Goal: Use online tool/utility: Utilize a website feature to perform a specific function

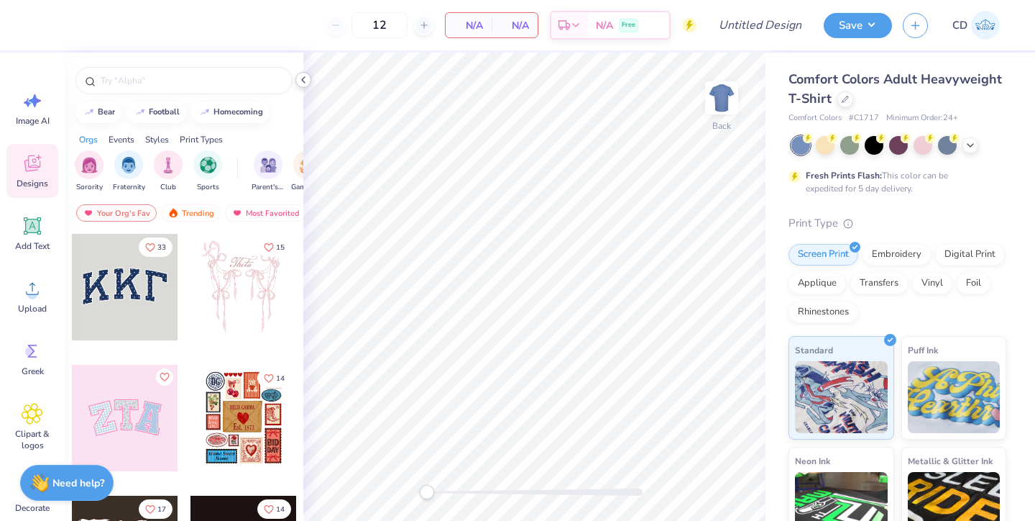
click at [303, 81] on icon at bounding box center [304, 80] width 12 height 12
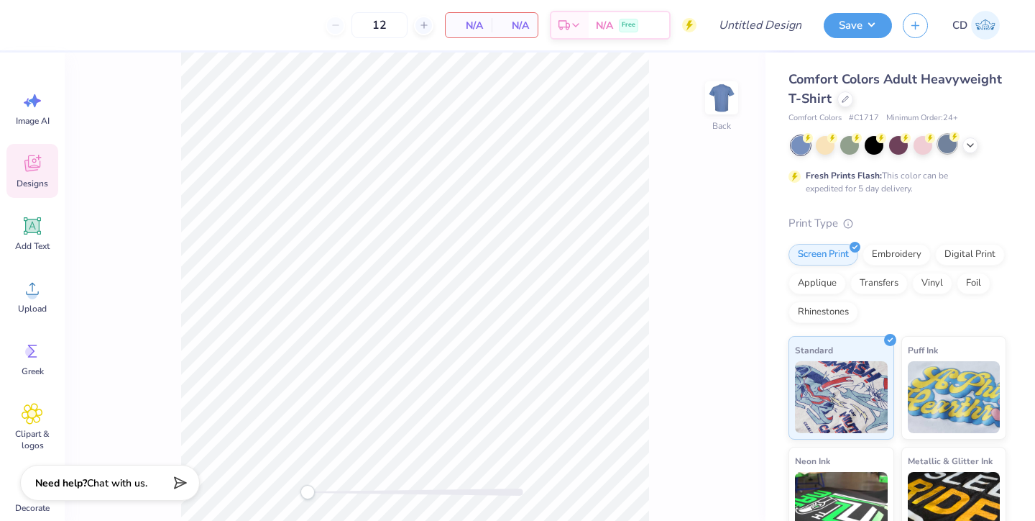
click at [947, 145] on div at bounding box center [947, 143] width 19 height 19
click at [32, 235] on icon at bounding box center [33, 226] width 22 height 22
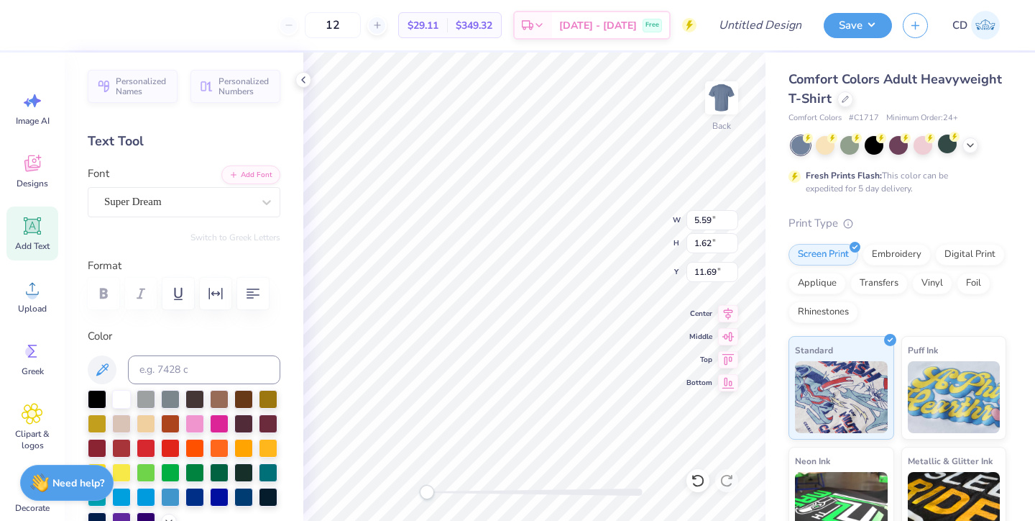
type textarea "T"
type textarea "Compund Maple"
click at [205, 206] on div "Super Dream" at bounding box center [178, 202] width 151 height 22
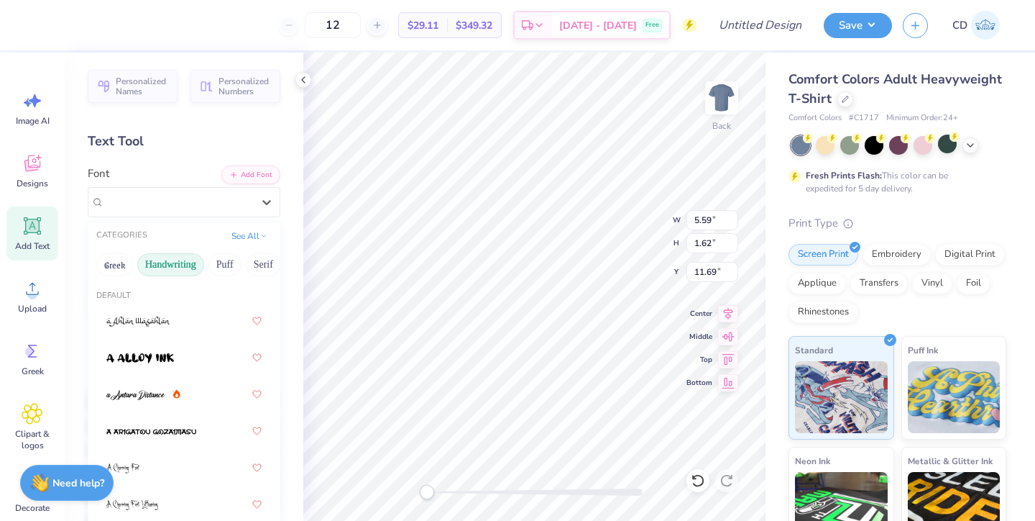
click at [176, 265] on button "Handwriting" at bounding box center [170, 264] width 67 height 23
click at [227, 262] on button "Puff" at bounding box center [225, 264] width 33 height 23
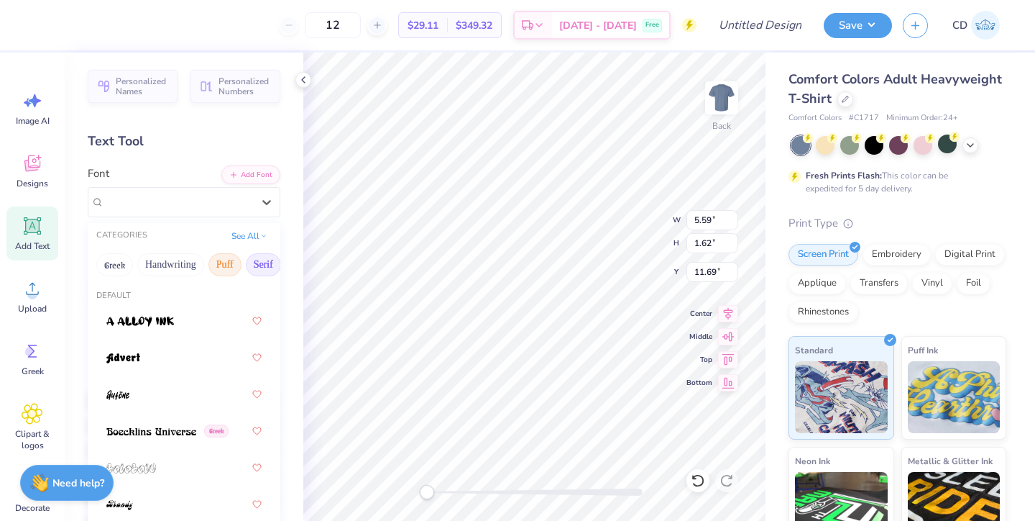
click at [248, 264] on button "Serif" at bounding box center [263, 264] width 35 height 23
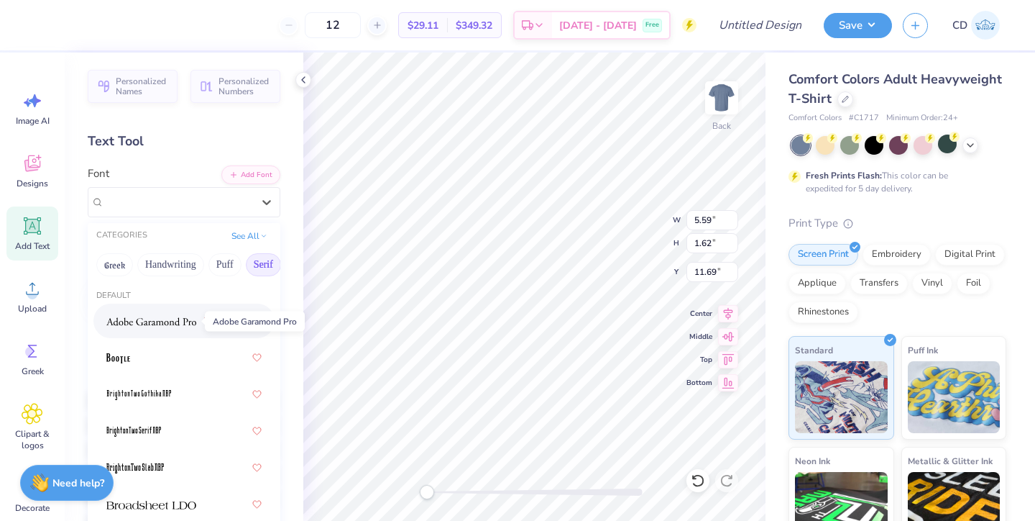
click at [151, 324] on img at bounding box center [151, 321] width 90 height 10
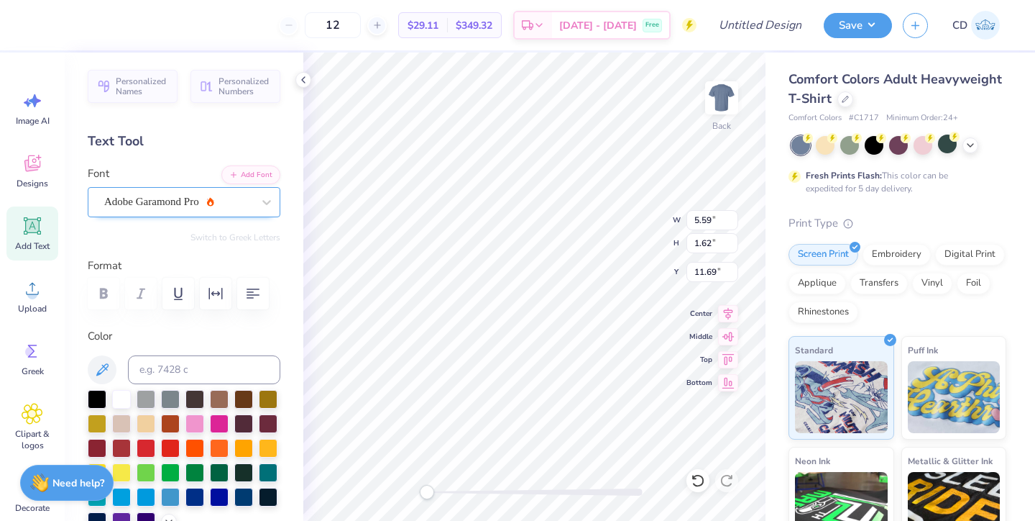
click at [239, 198] on div "Adobe Garamond Pro" at bounding box center [178, 202] width 151 height 22
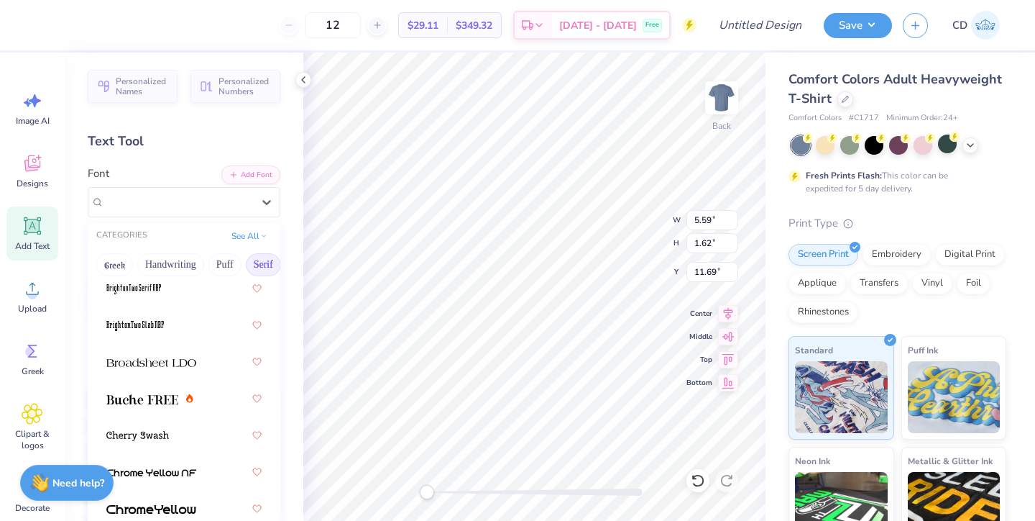
scroll to position [163, 0]
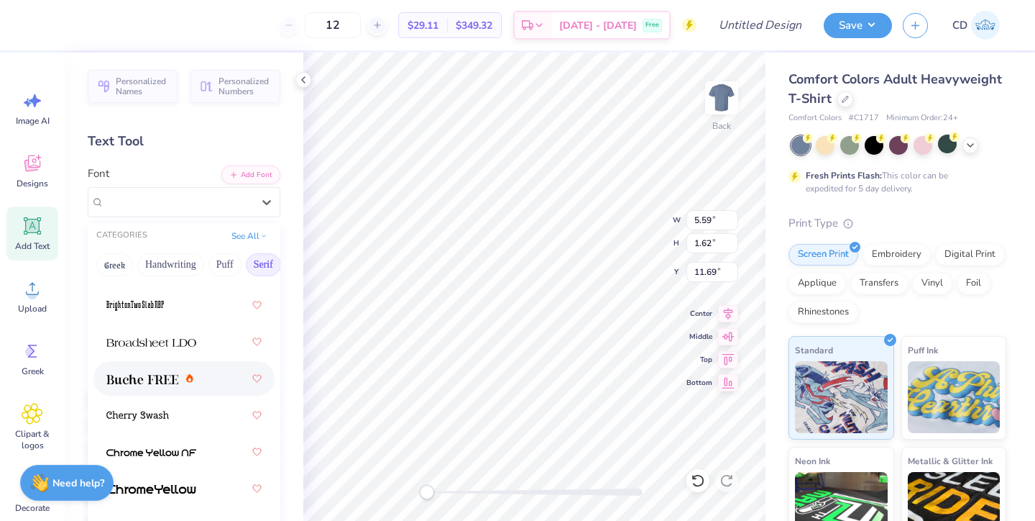
click at [158, 376] on img at bounding box center [142, 379] width 72 height 10
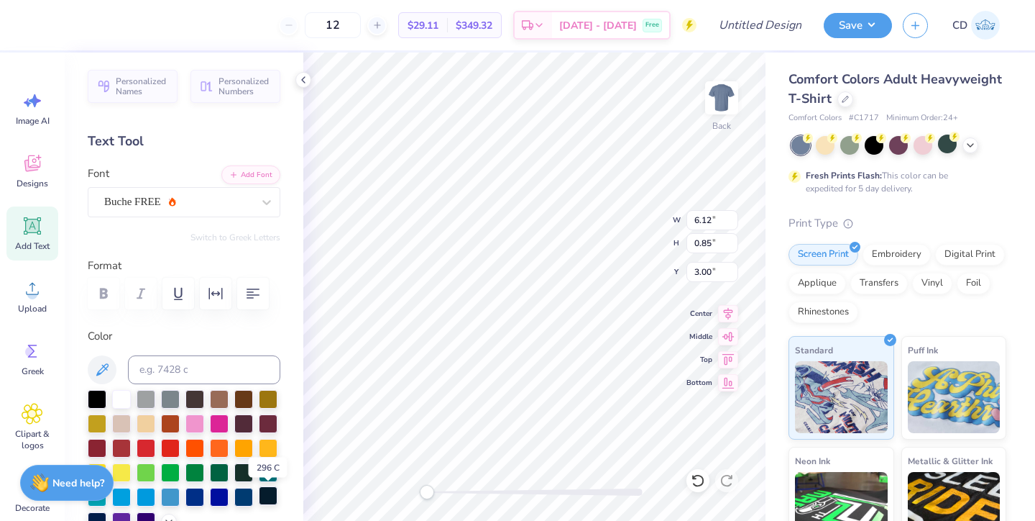
click at [267, 497] on div at bounding box center [268, 495] width 19 height 19
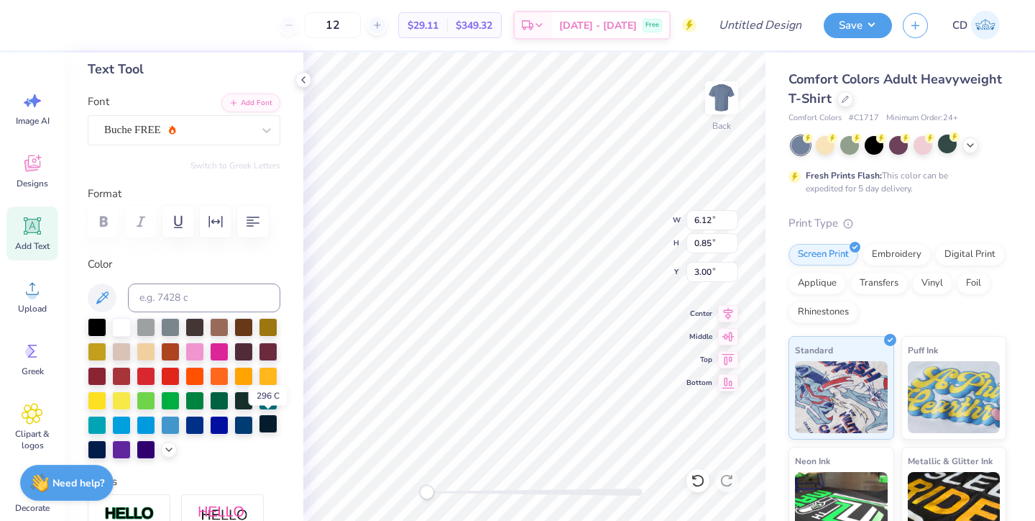
scroll to position [75, 0]
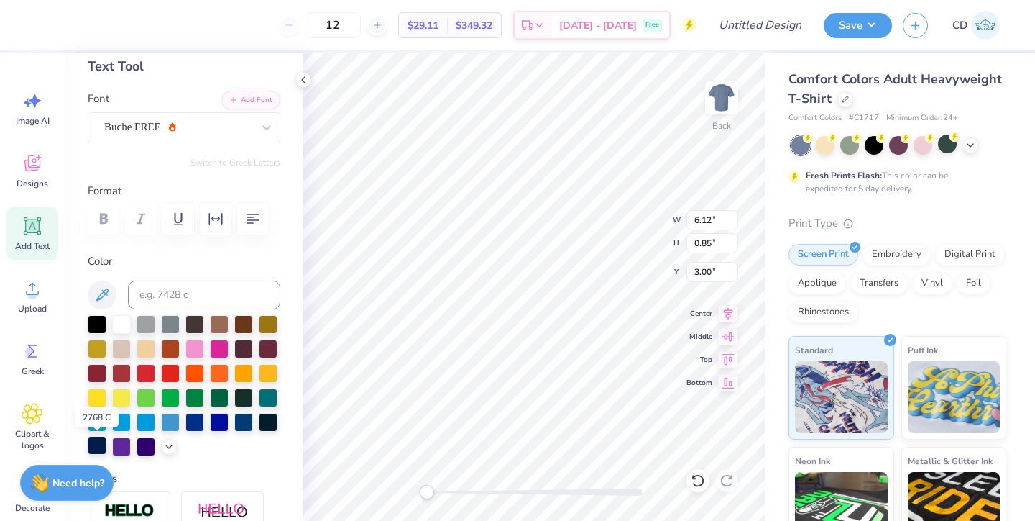
click at [91, 442] on div at bounding box center [97, 445] width 19 height 19
click at [302, 79] on polyline at bounding box center [303, 80] width 3 height 6
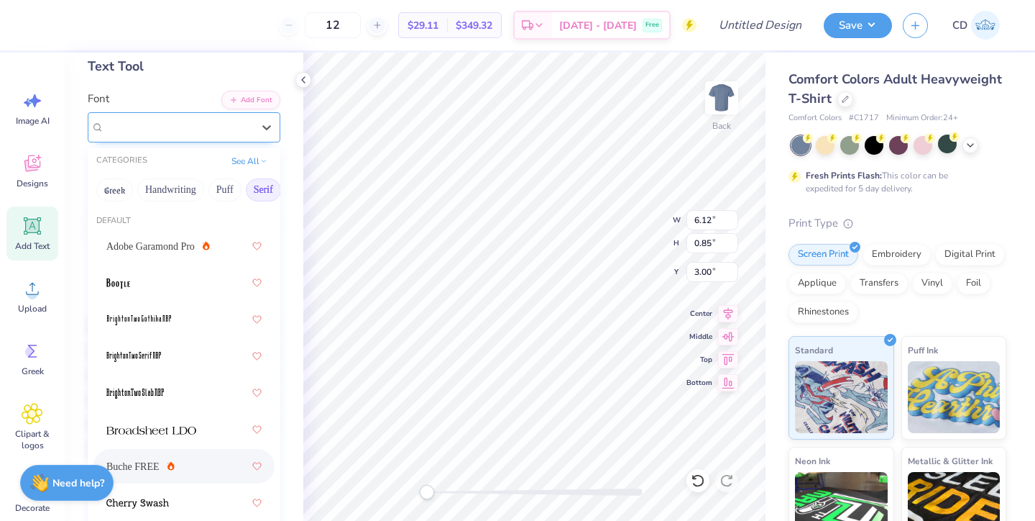
click at [226, 130] on div "Buche FREE" at bounding box center [178, 127] width 151 height 22
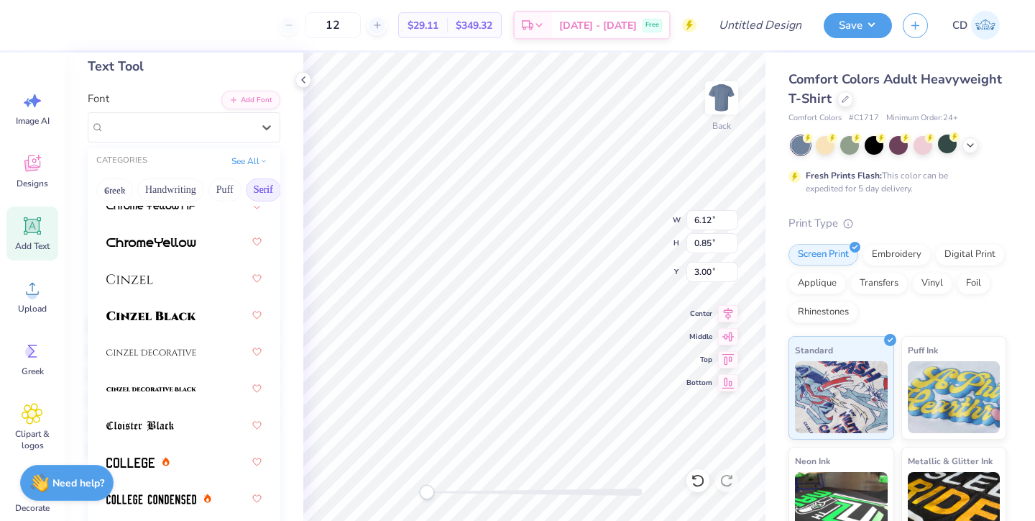
scroll to position [363, 0]
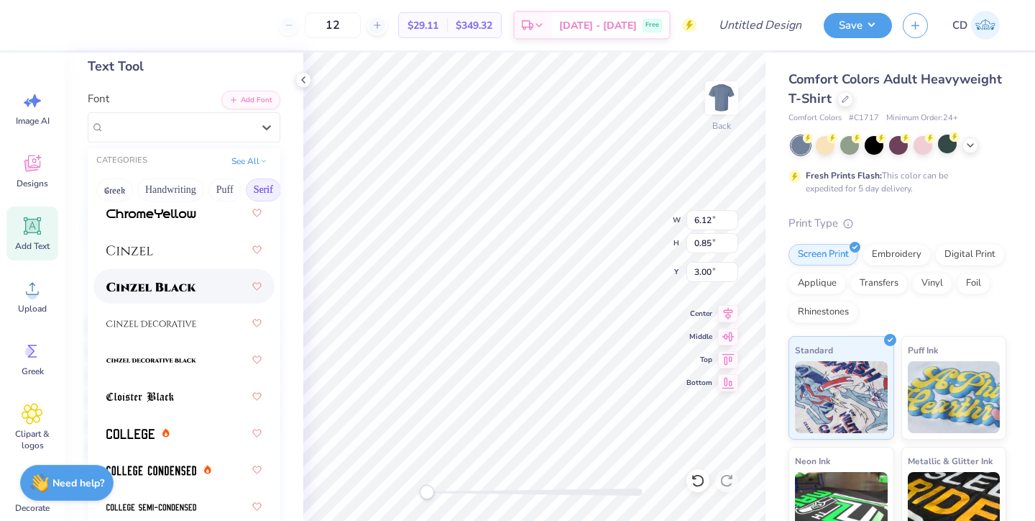
click at [192, 283] on img at bounding box center [151, 287] width 90 height 10
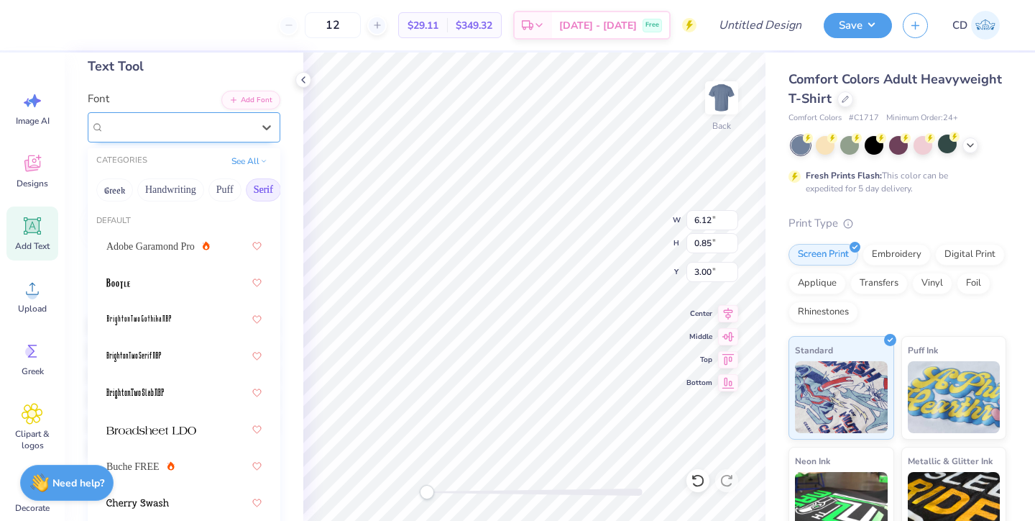
click at [237, 128] on div "Cinzel Black (Black)" at bounding box center [178, 127] width 151 height 22
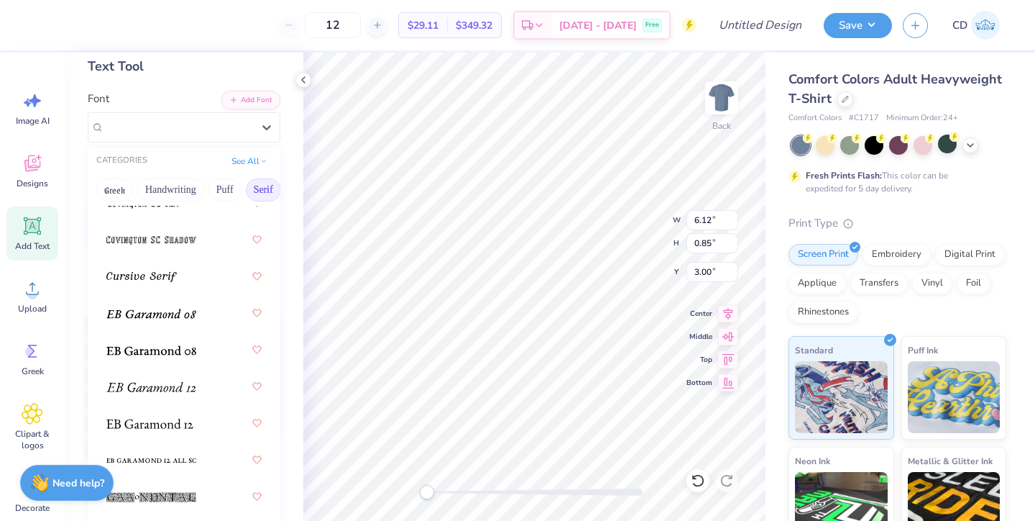
scroll to position [1143, 0]
click at [155, 388] on img at bounding box center [150, 388] width 89 height 10
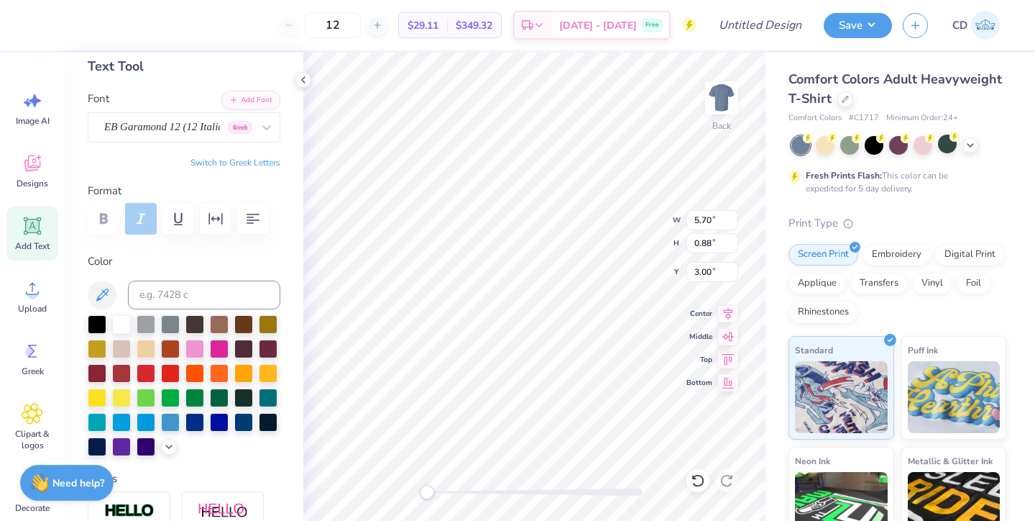
type textarea "Compound Maple"
click at [213, 136] on div at bounding box center [178, 126] width 148 height 19
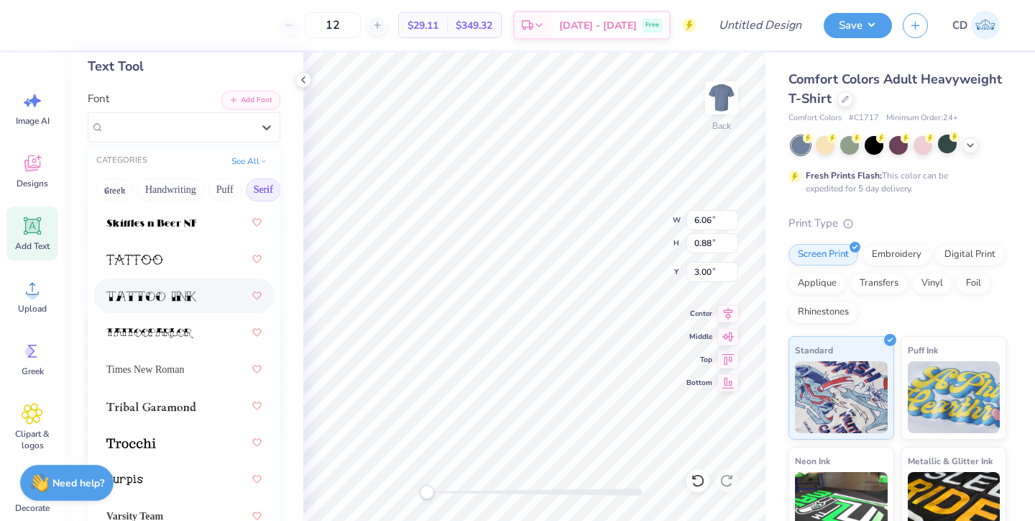
scroll to position [2499, 0]
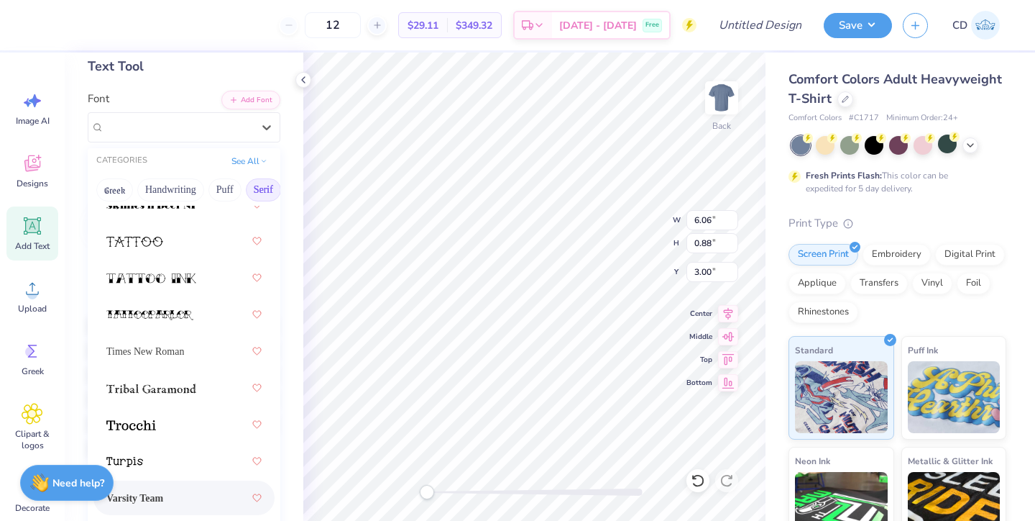
click at [164, 487] on div "Varsity Team" at bounding box center [183, 498] width 155 height 26
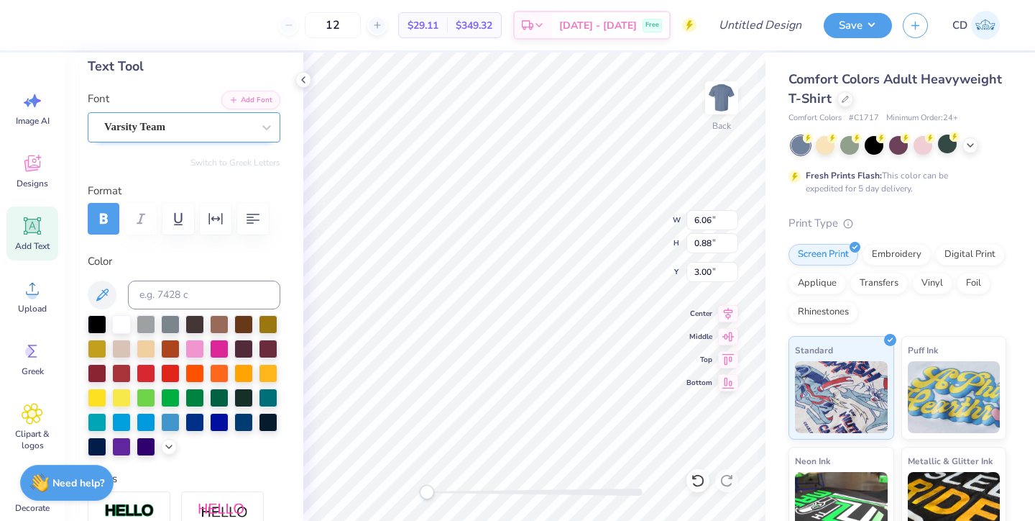
click at [231, 128] on div "Varsity Team" at bounding box center [178, 127] width 151 height 22
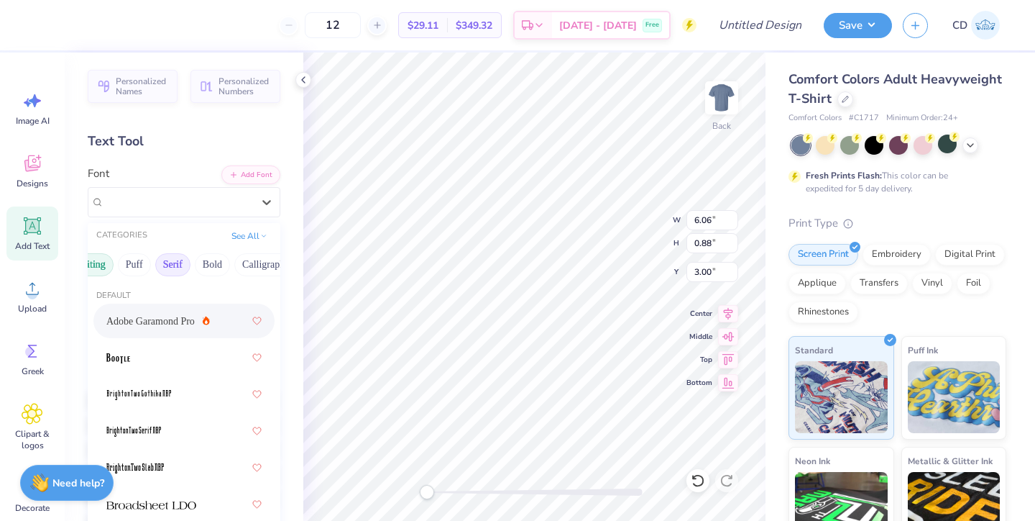
scroll to position [0, 106]
click at [194, 267] on button "Bold" at bounding box center [196, 264] width 35 height 23
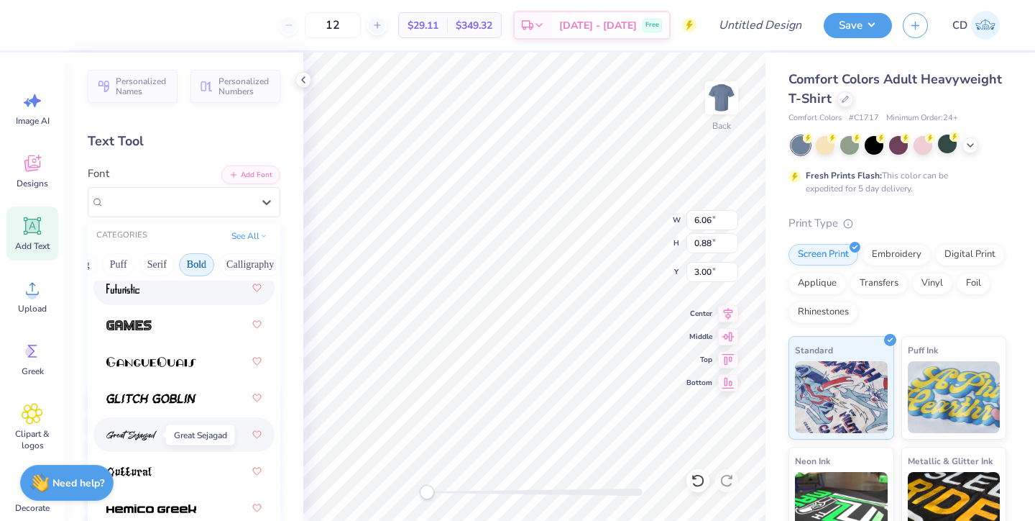
scroll to position [813, 0]
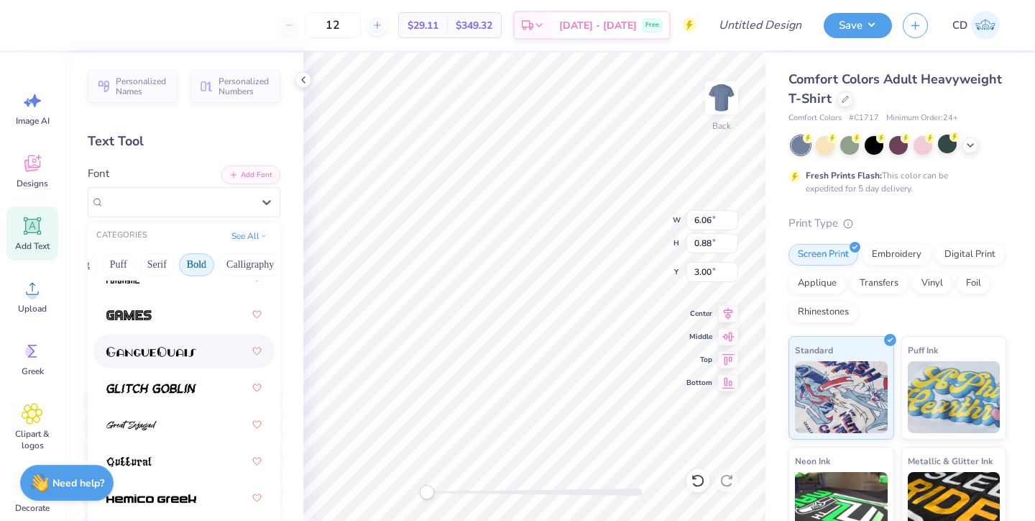
click at [165, 352] on img at bounding box center [151, 352] width 90 height 10
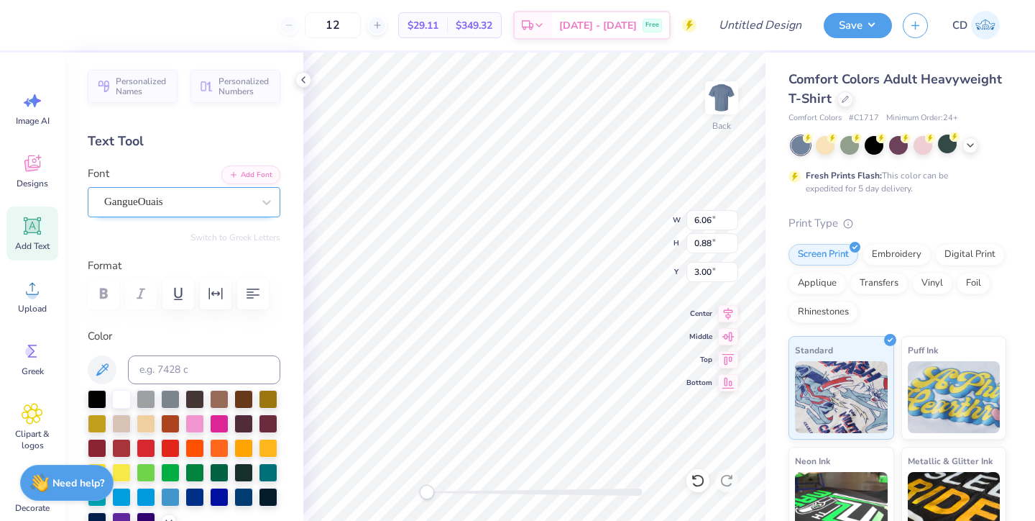
click at [209, 206] on div "GangueOuais" at bounding box center [178, 202] width 151 height 22
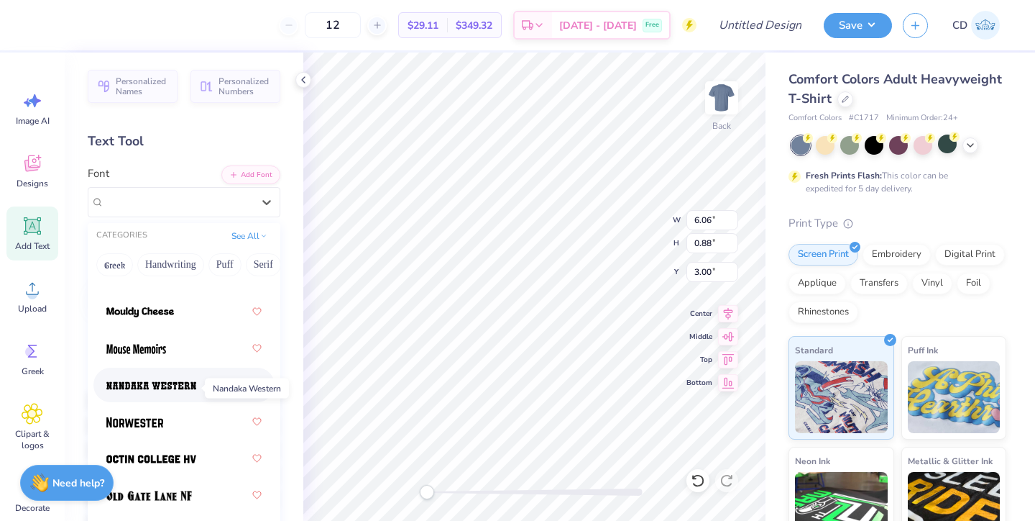
scroll to position [1734, 0]
click at [169, 424] on div at bounding box center [183, 421] width 155 height 26
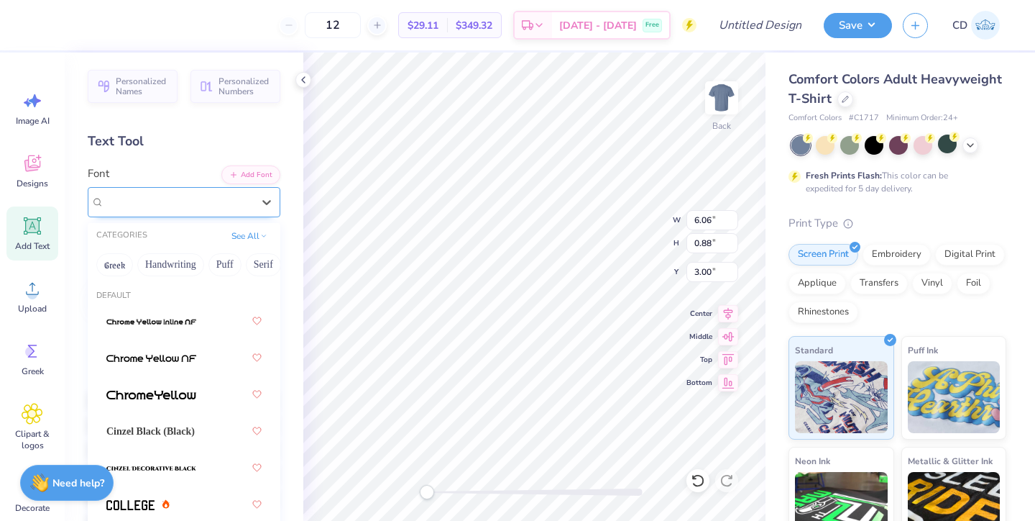
click at [183, 206] on div "Norwester" at bounding box center [178, 202] width 151 height 22
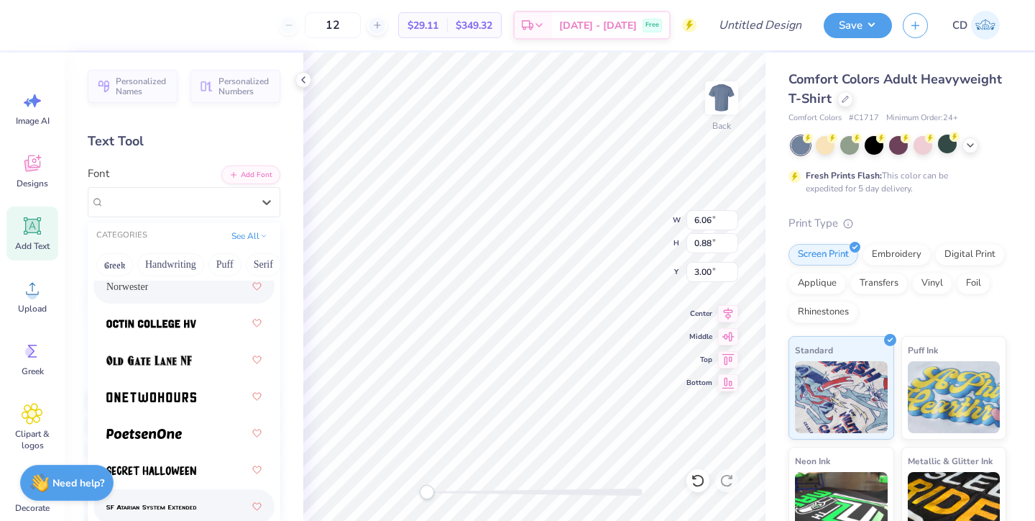
scroll to position [1867, 0]
click at [165, 365] on img at bounding box center [149, 361] width 86 height 10
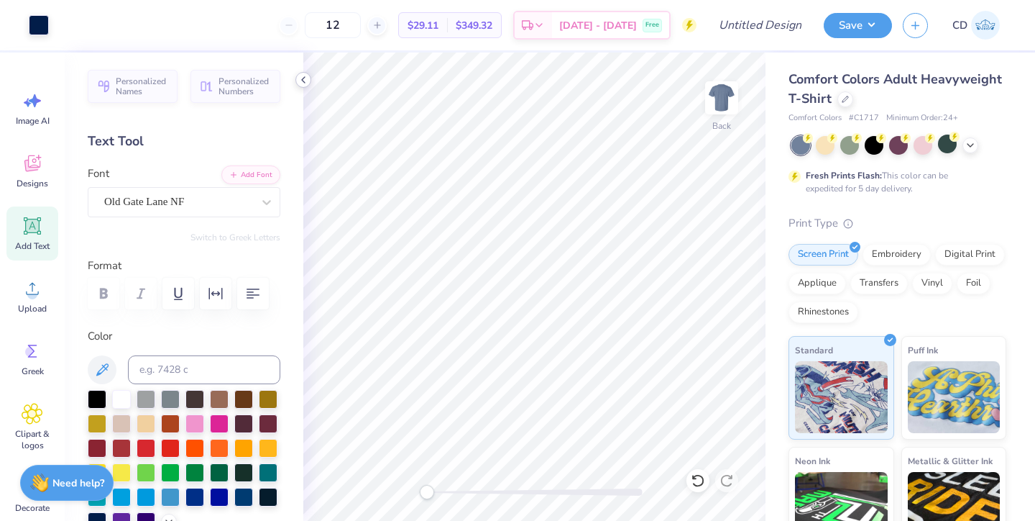
click at [302, 80] on polyline at bounding box center [303, 80] width 3 height 6
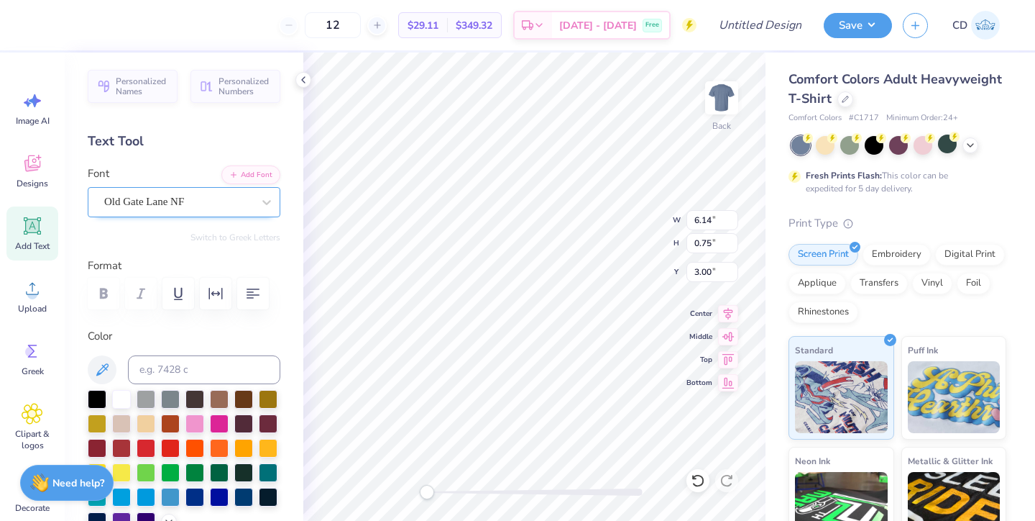
click at [214, 199] on div "Old Gate Lane NF" at bounding box center [178, 202] width 151 height 22
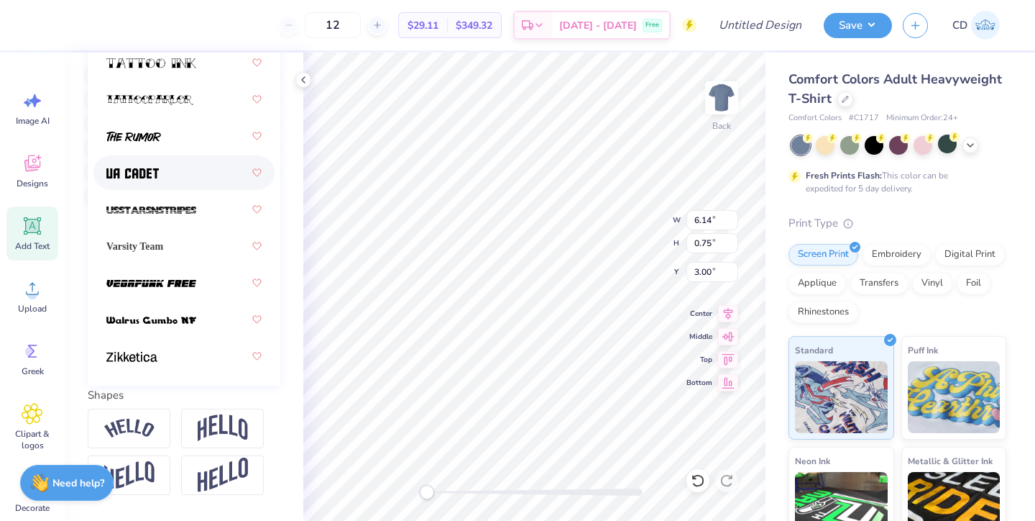
scroll to position [372, 0]
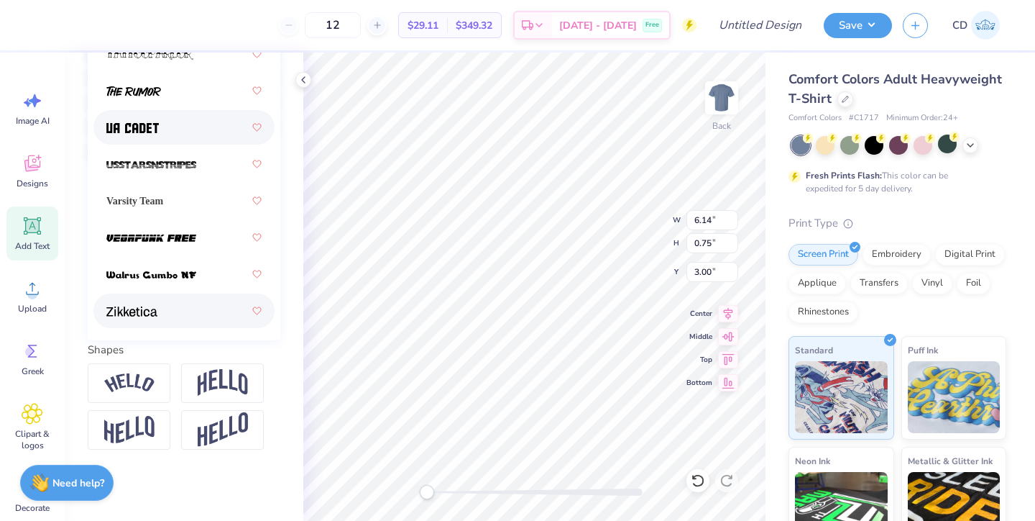
click at [181, 313] on div at bounding box center [183, 311] width 155 height 26
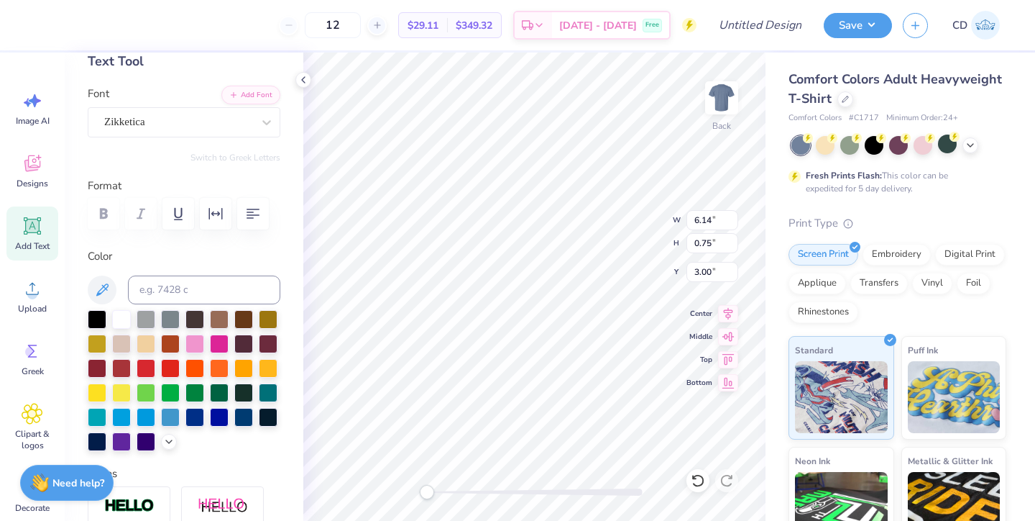
scroll to position [78, 0]
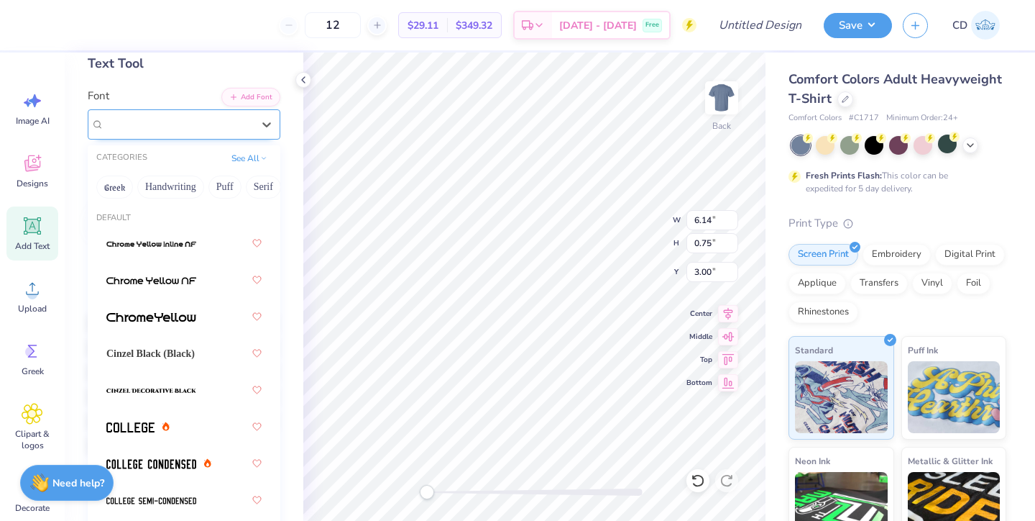
click at [193, 115] on div "Zikketica" at bounding box center [178, 124] width 151 height 22
click at [167, 181] on button "Fantasy" at bounding box center [151, 186] width 47 height 23
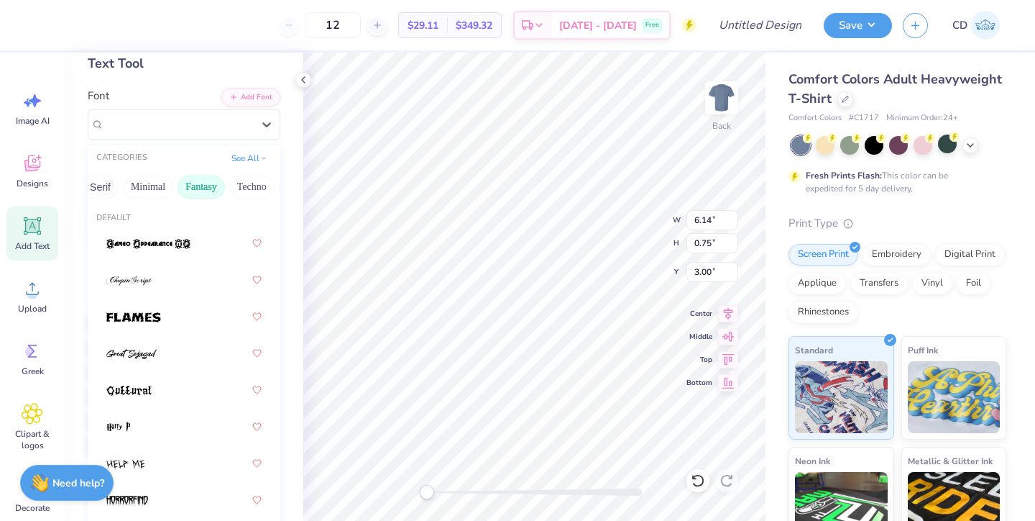
scroll to position [0, 376]
click at [182, 352] on div at bounding box center [183, 353] width 155 height 26
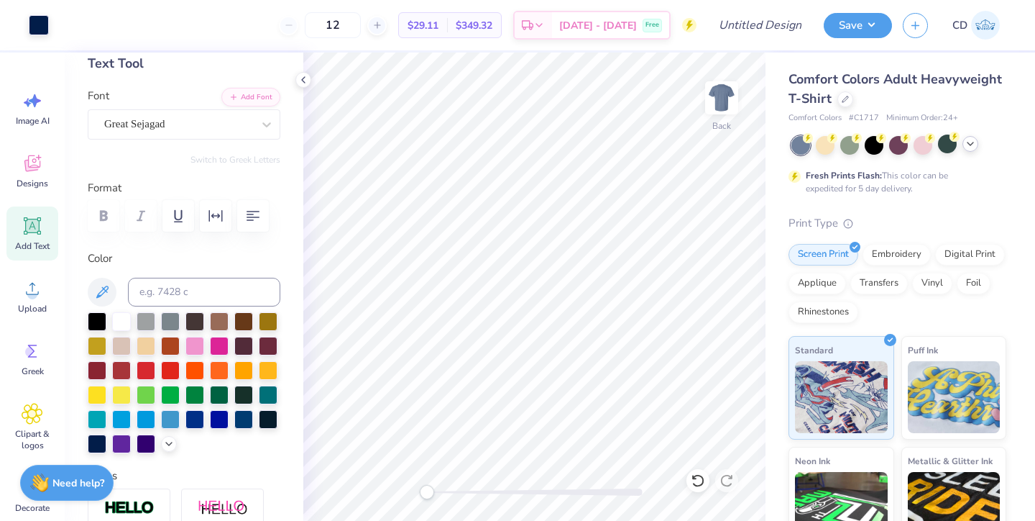
click at [968, 146] on icon at bounding box center [971, 144] width 12 height 12
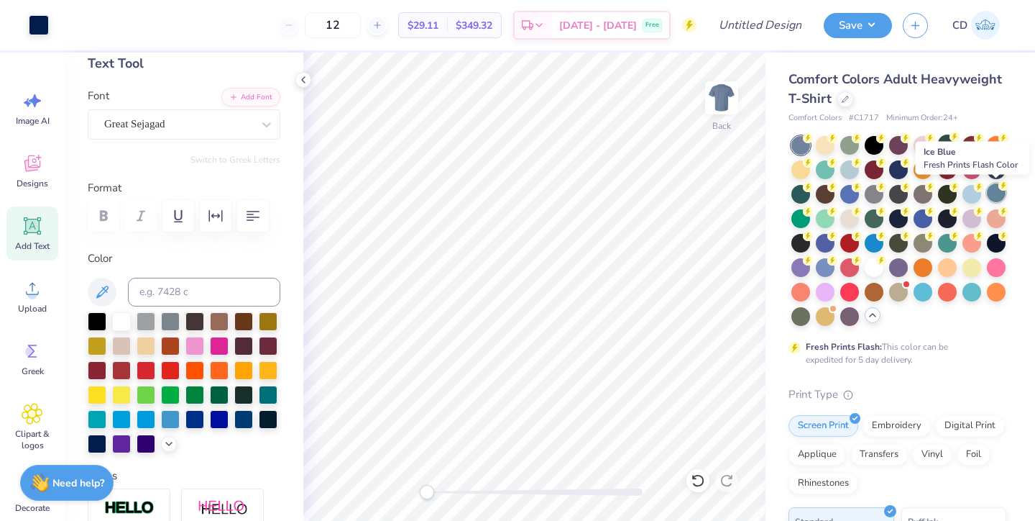
click at [995, 193] on div at bounding box center [996, 192] width 19 height 19
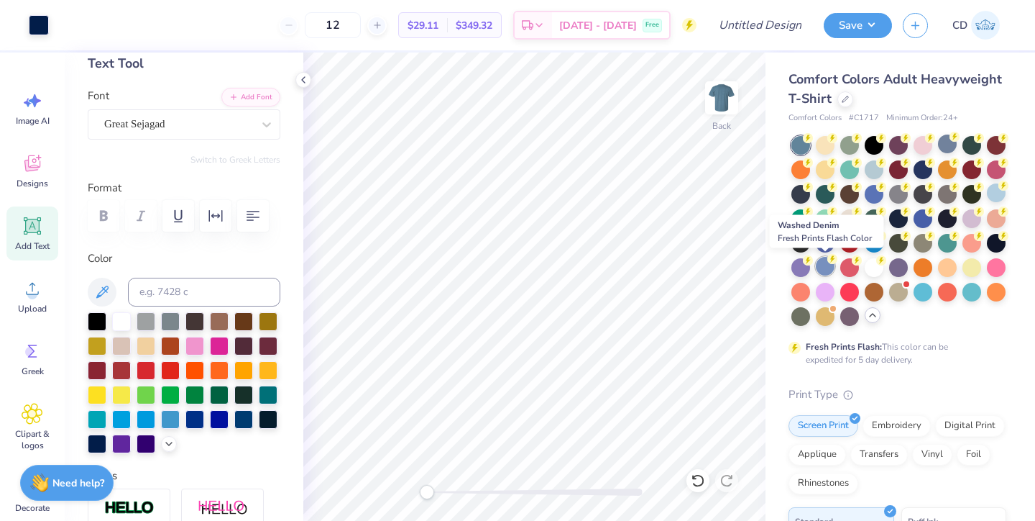
click at [828, 265] on div at bounding box center [825, 266] width 19 height 19
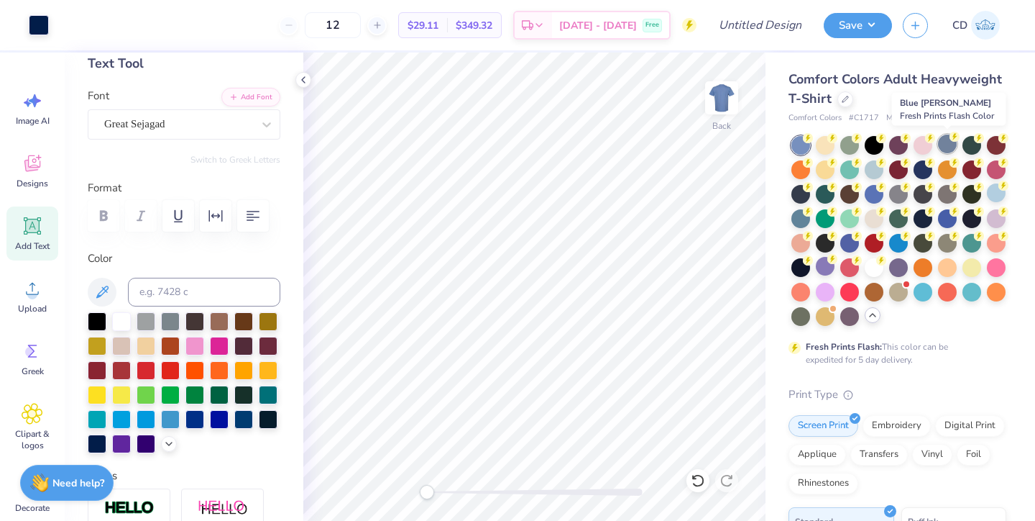
click at [947, 145] on div at bounding box center [947, 143] width 19 height 19
